Goal: Information Seeking & Learning: Check status

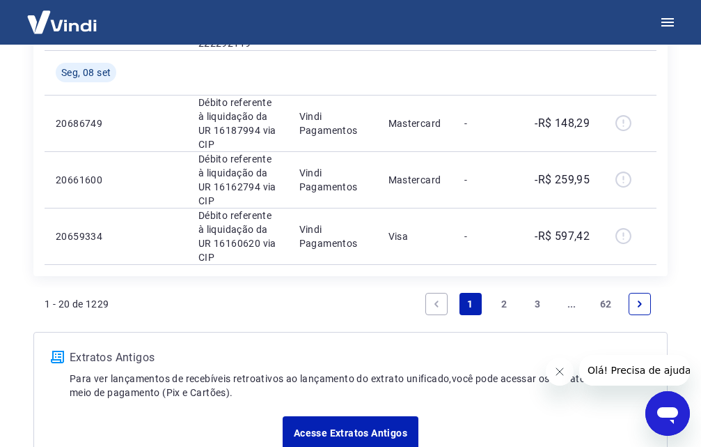
scroll to position [1579, 0]
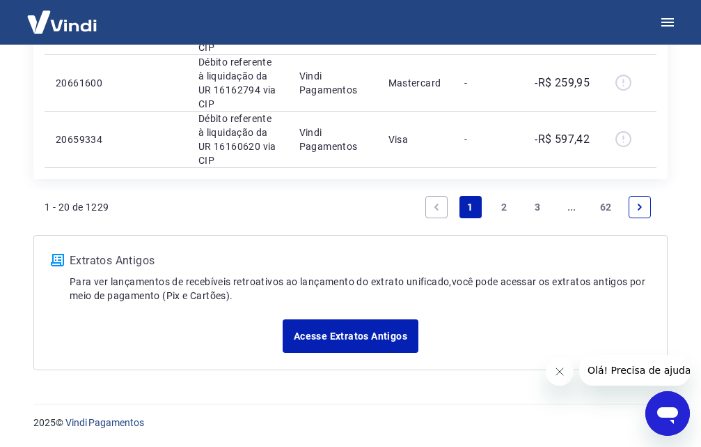
click at [504, 202] on link "2" at bounding box center [504, 207] width 22 height 22
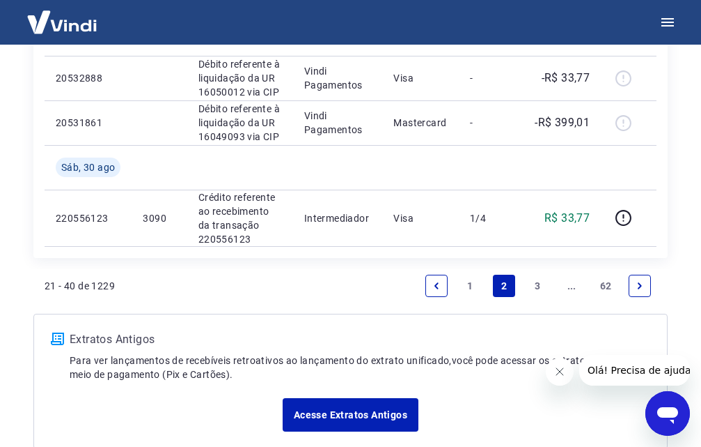
scroll to position [1299, 0]
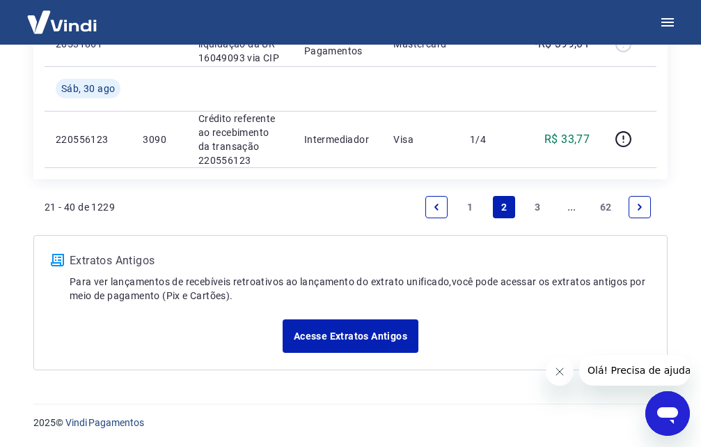
click at [535, 209] on link "3" at bounding box center [538, 207] width 22 height 22
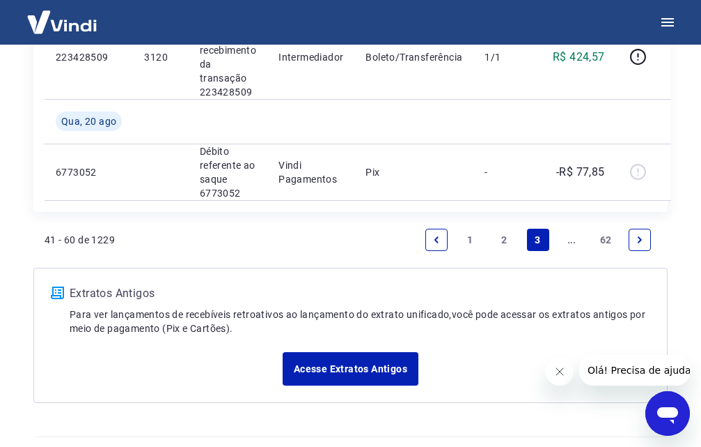
scroll to position [2054, 0]
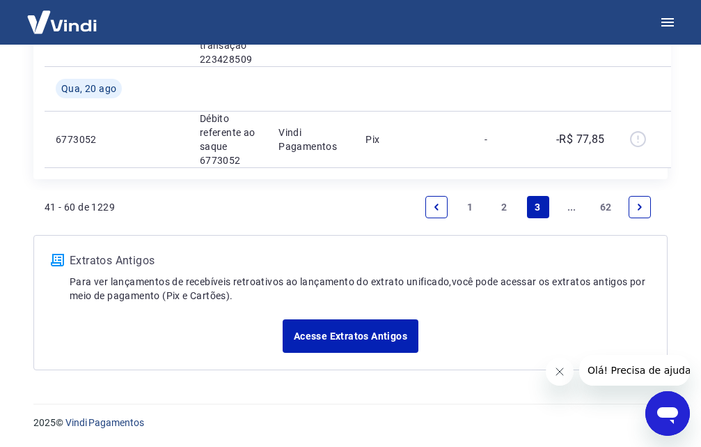
click at [574, 208] on link "..." at bounding box center [572, 207] width 22 height 22
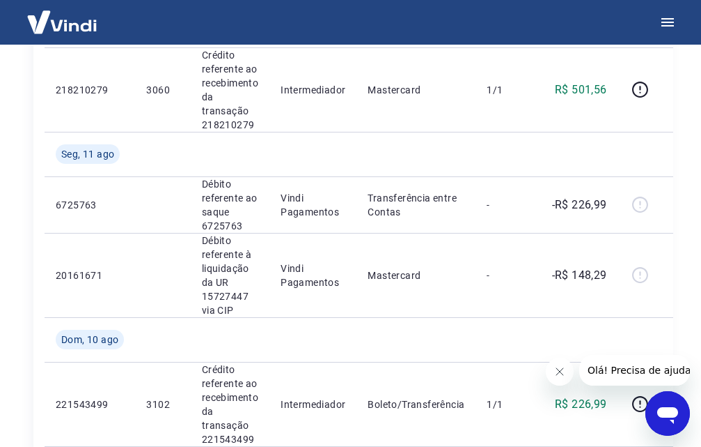
scroll to position [2077, 0]
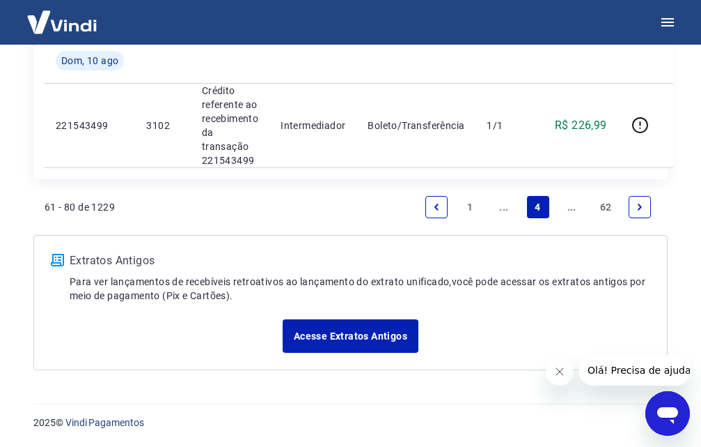
click at [579, 209] on link "..." at bounding box center [572, 207] width 22 height 22
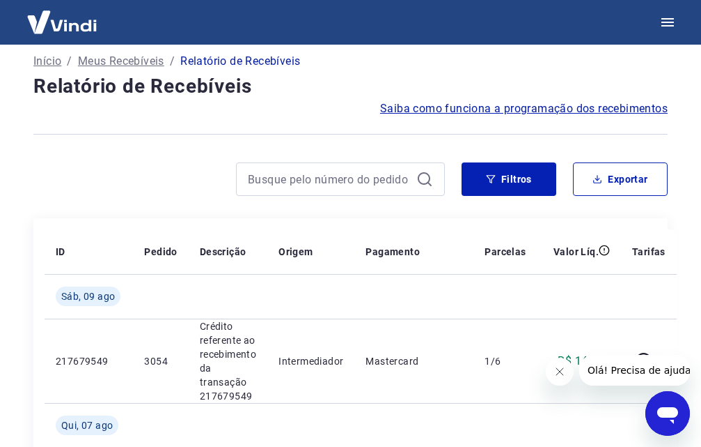
scroll to position [1960, 0]
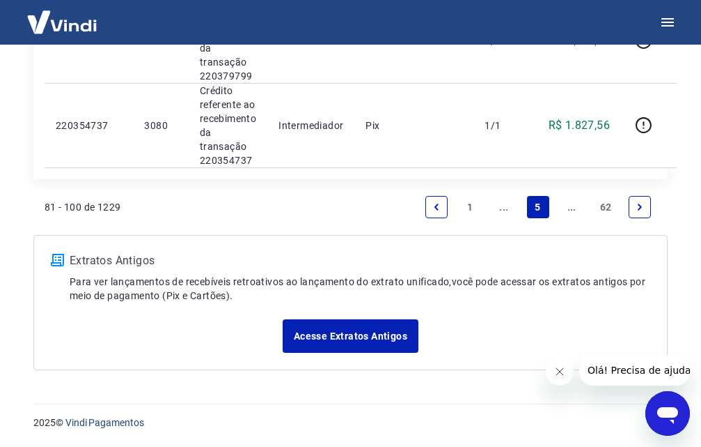
click at [565, 206] on link "..." at bounding box center [572, 207] width 22 height 22
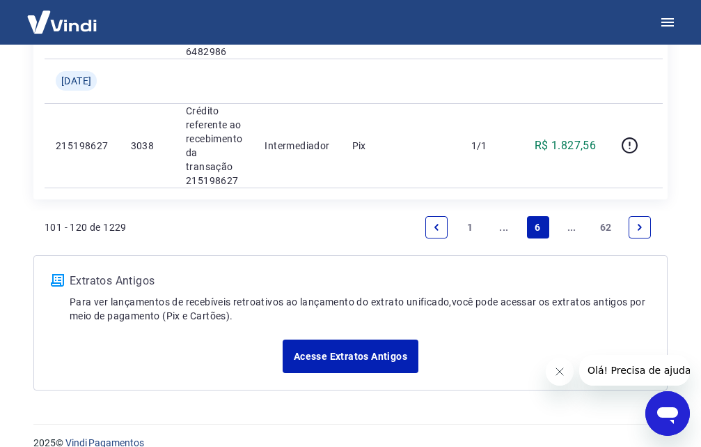
scroll to position [2188, 0]
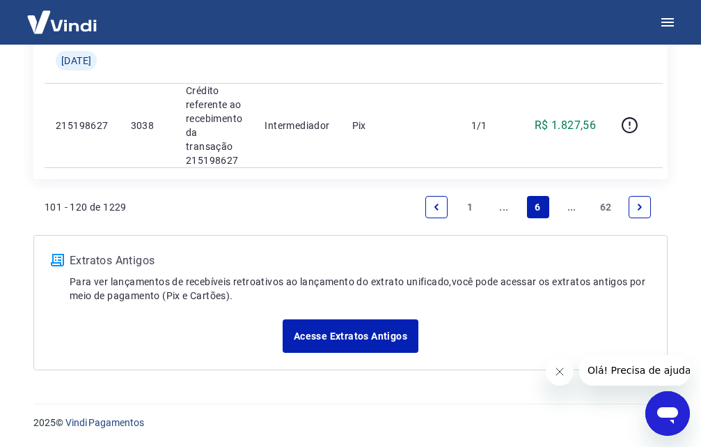
click at [430, 210] on link "Previous page" at bounding box center [437, 207] width 22 height 22
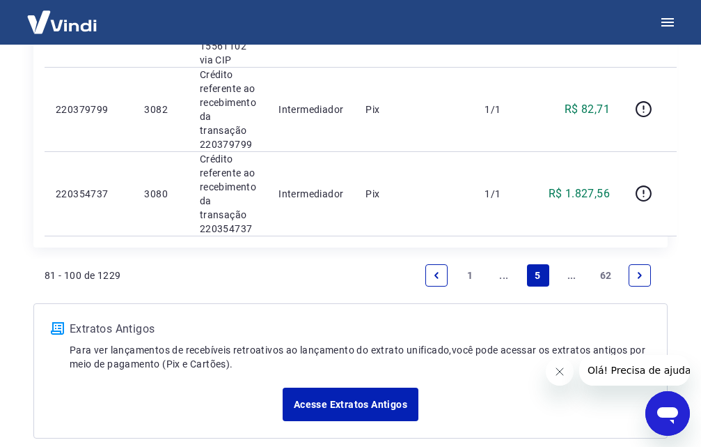
scroll to position [1960, 0]
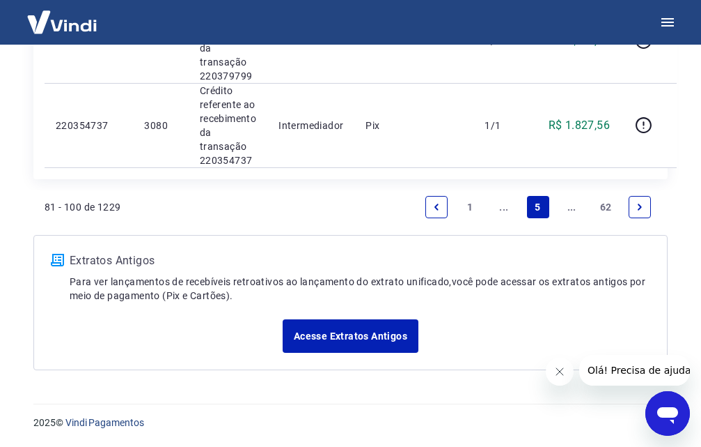
click at [444, 205] on link "Previous page" at bounding box center [437, 207] width 22 height 22
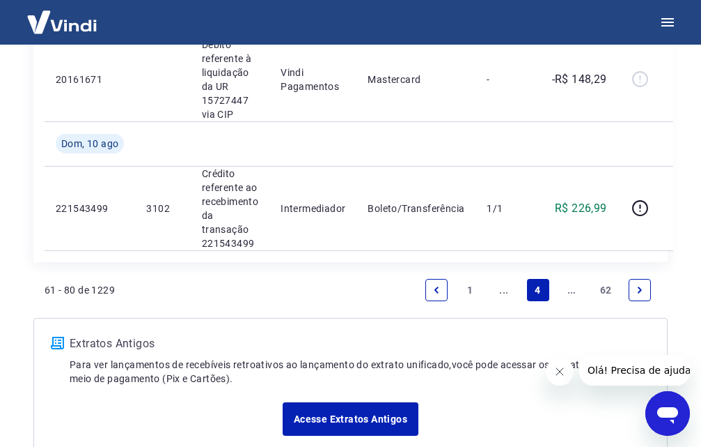
scroll to position [2077, 0]
